Goal: Task Accomplishment & Management: Manage account settings

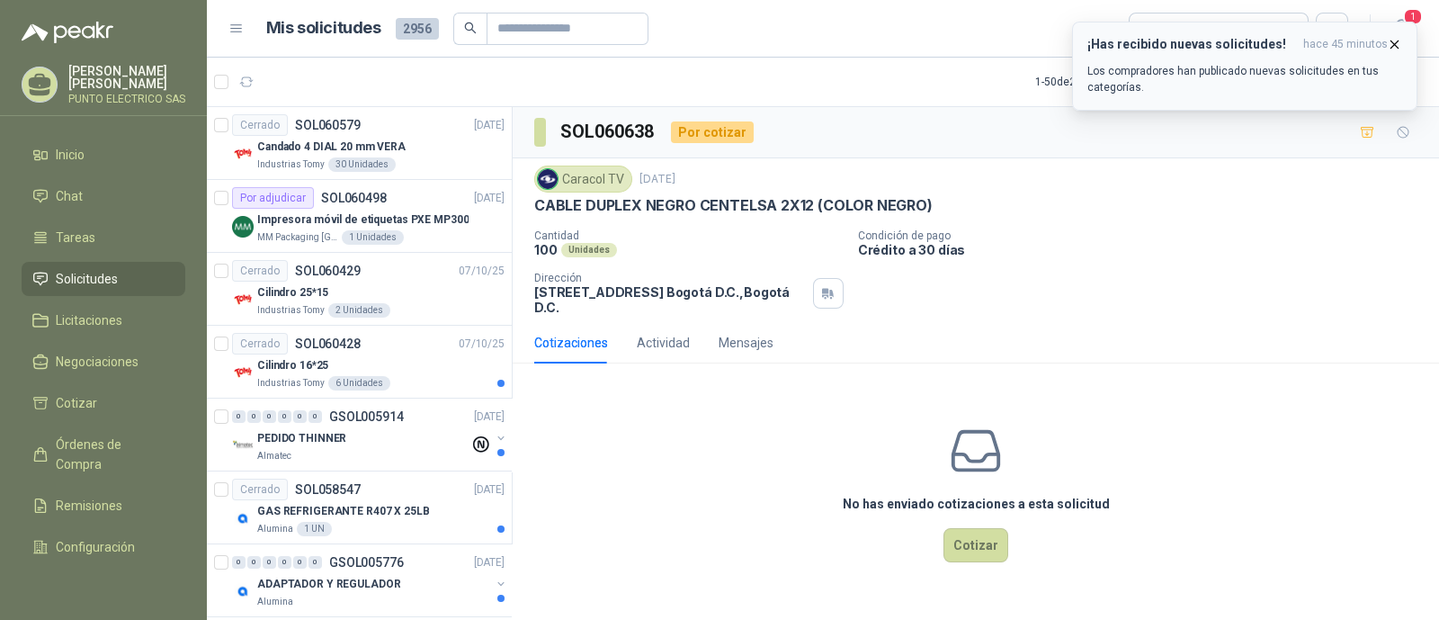
click at [1151, 58] on div "¡Has recibido nuevas solicitudes! hace 45 minutos Los compradores han publicado…" at bounding box center [1245, 66] width 315 height 58
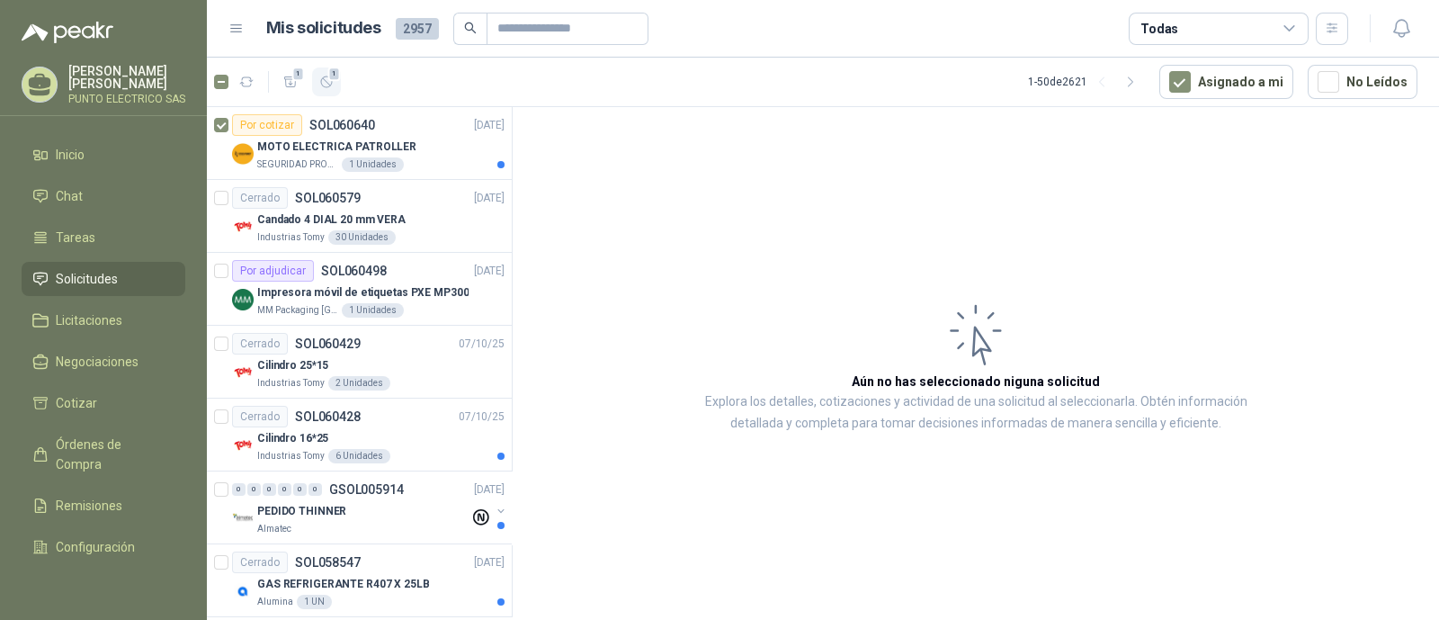
click at [330, 81] on icon "button" at bounding box center [326, 82] width 15 height 15
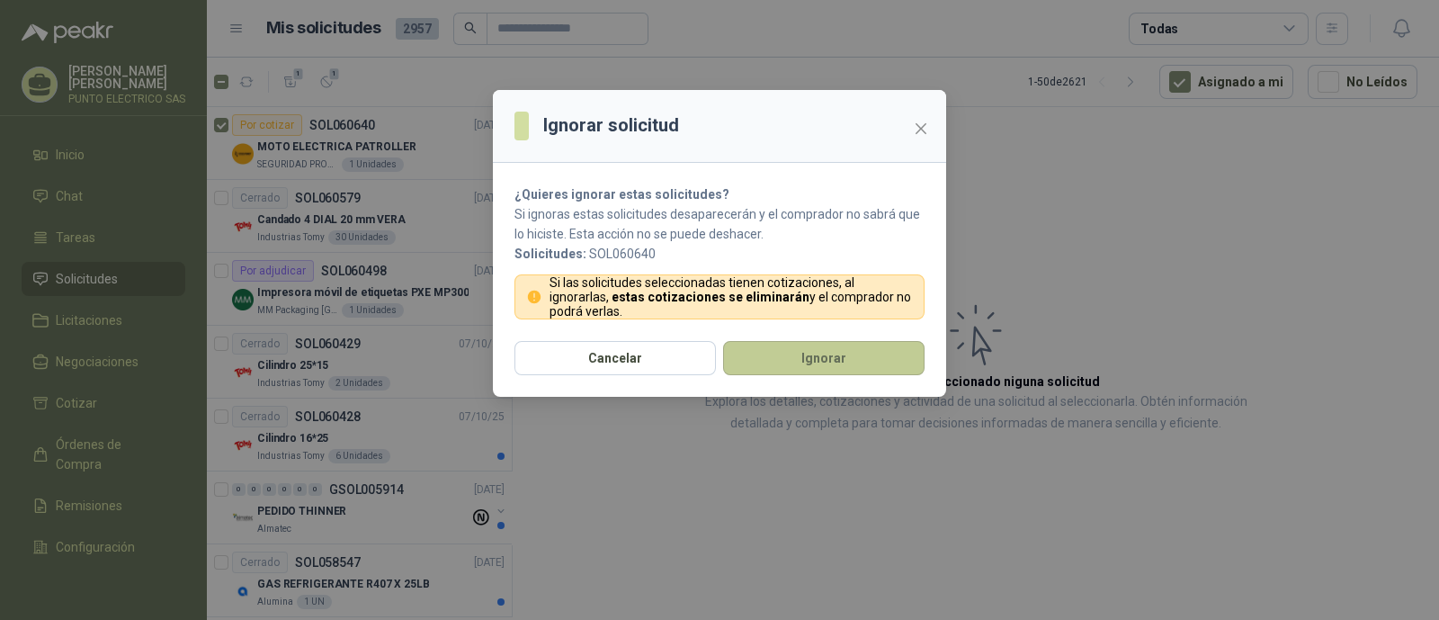
click at [818, 356] on button "Ignorar" at bounding box center [823, 358] width 201 height 34
